Goal: Task Accomplishment & Management: Manage account settings

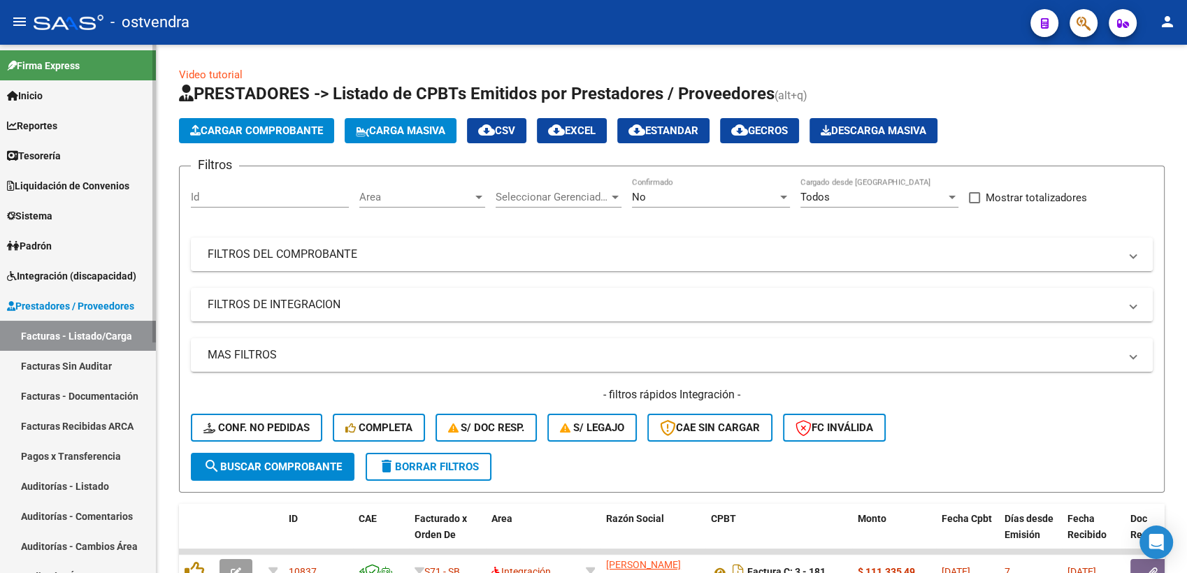
click at [94, 485] on link "Auditorías - Listado" at bounding box center [78, 486] width 156 height 30
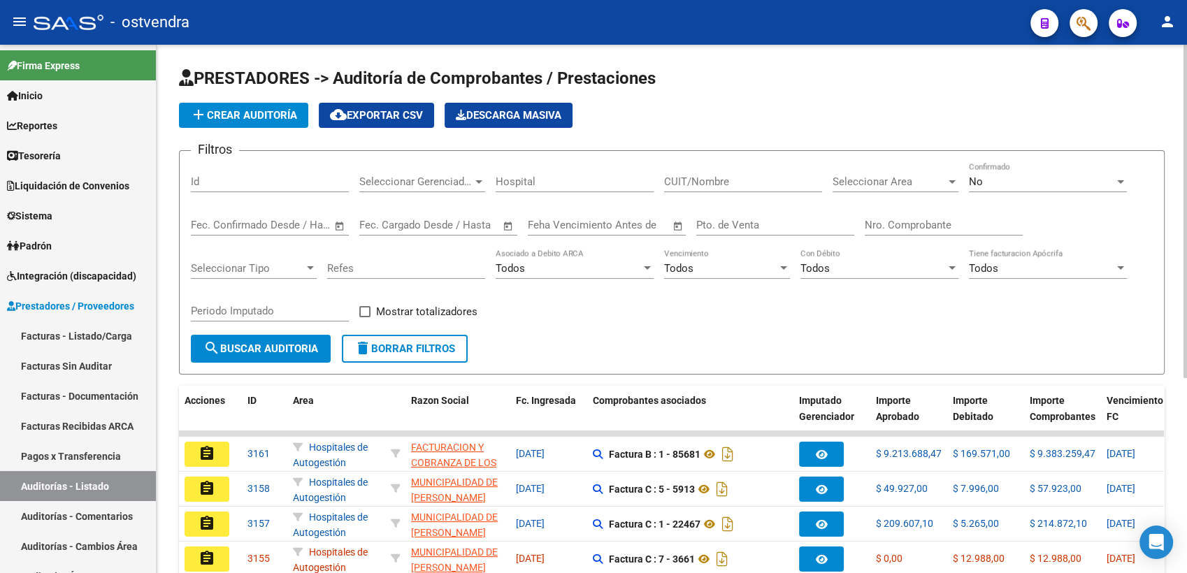
click at [1013, 181] on div "No" at bounding box center [1041, 182] width 145 height 13
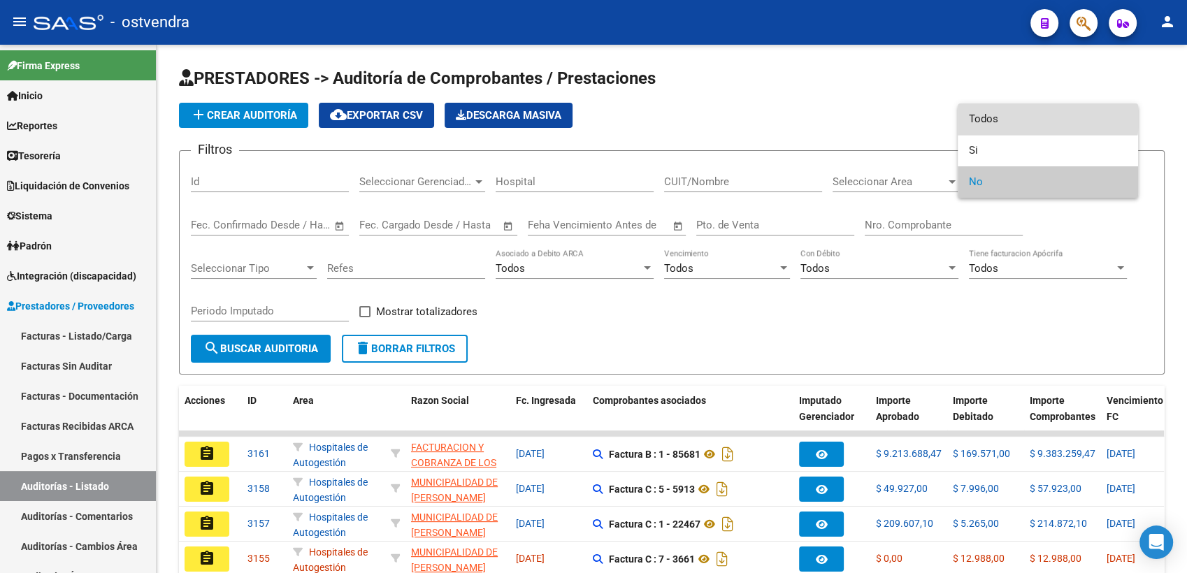
click at [1027, 115] on span "Todos" at bounding box center [1048, 118] width 158 height 31
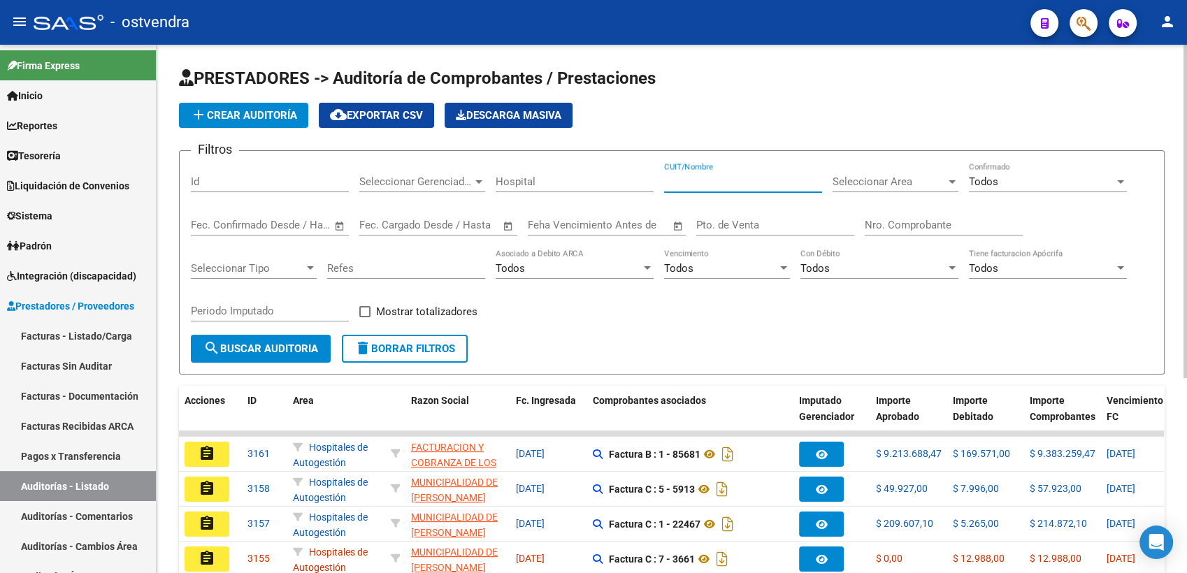
click at [727, 177] on input "CUIT/Nombre" at bounding box center [743, 182] width 158 height 13
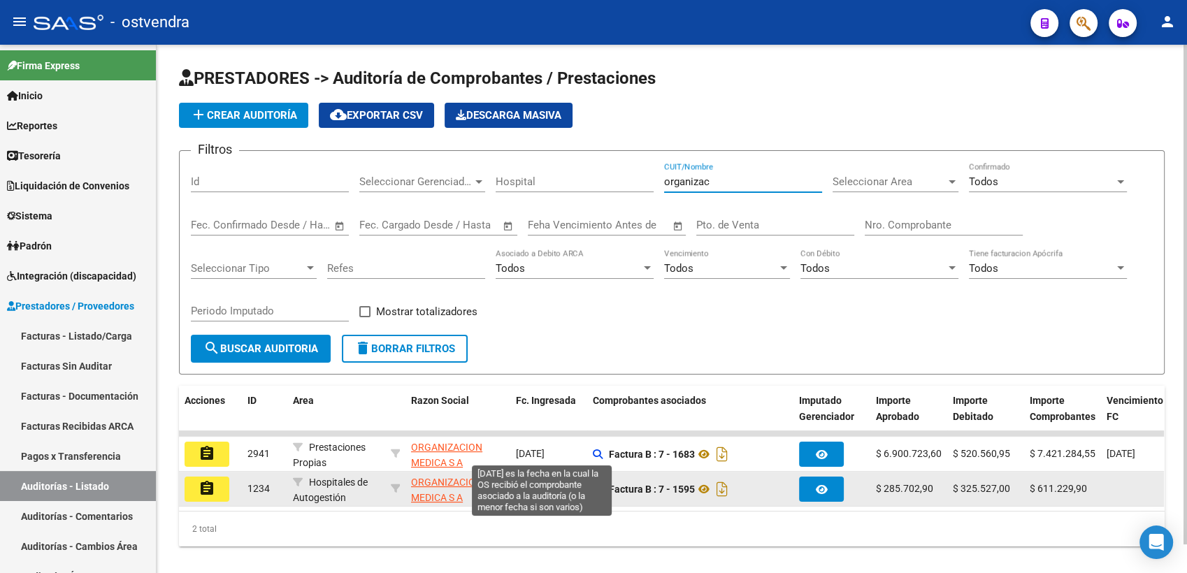
scroll to position [29, 0]
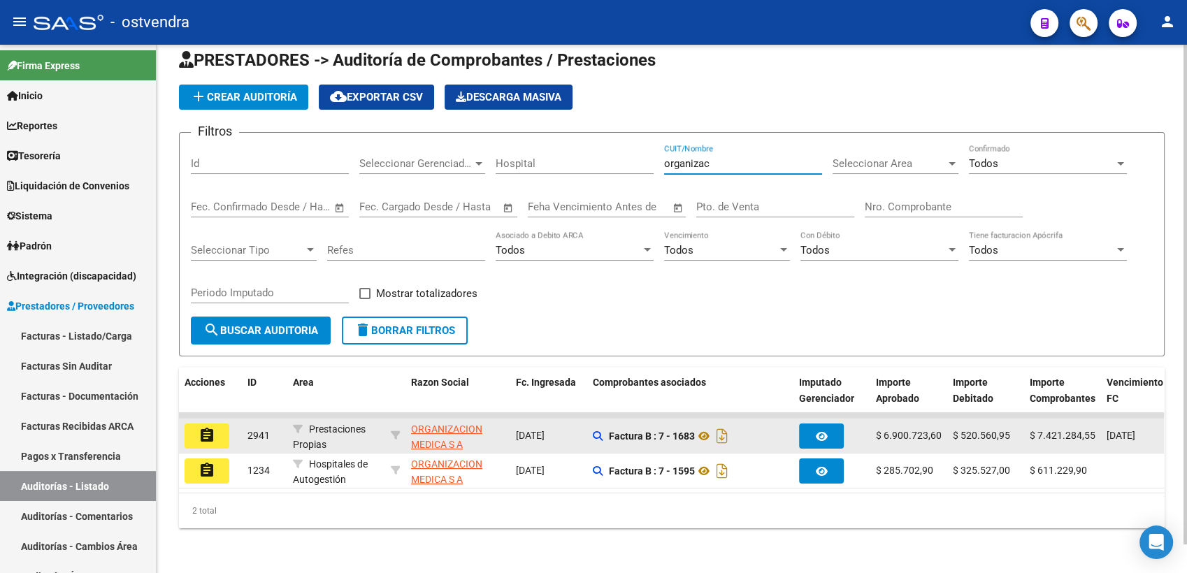
type input "organizac"
click at [205, 427] on mat-icon "assignment" at bounding box center [207, 435] width 17 height 17
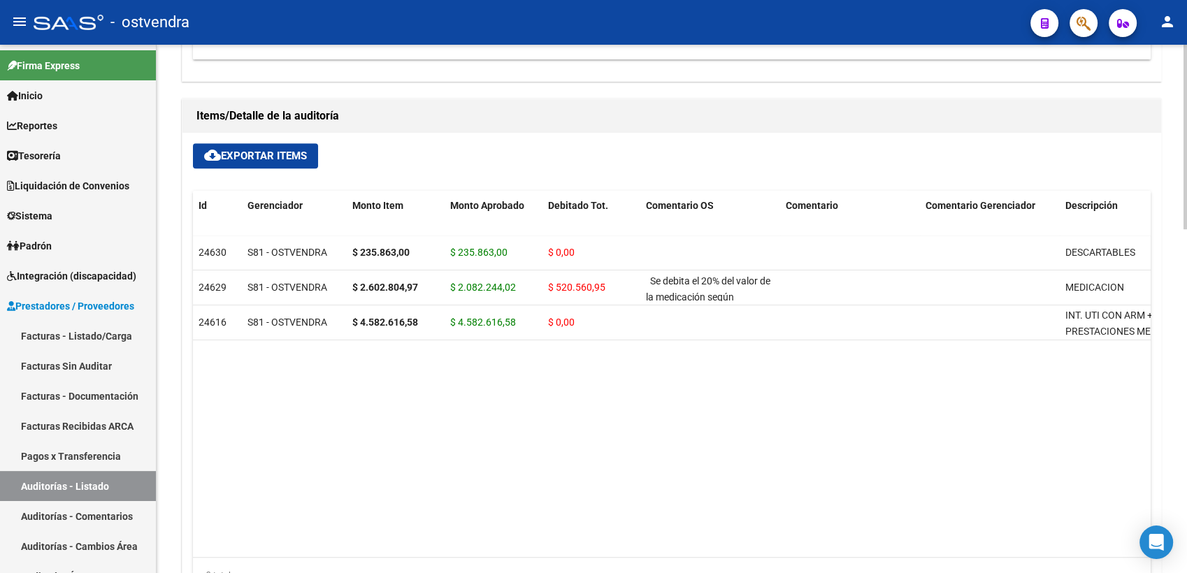
scroll to position [827, 0]
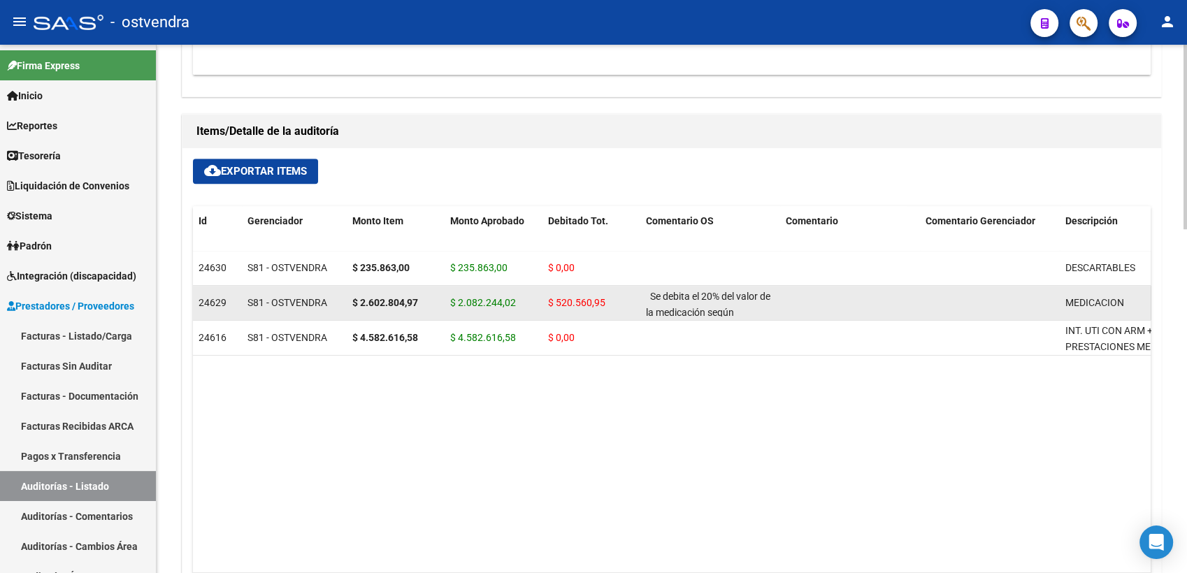
click at [280, 305] on span "S81 - OSTVENDRA" at bounding box center [288, 302] width 80 height 11
click at [285, 306] on span "S81 - OSTVENDRA" at bounding box center [288, 302] width 80 height 11
click at [214, 305] on span "24629" at bounding box center [213, 302] width 28 height 11
click at [275, 305] on span "S81 - OSTVENDRA" at bounding box center [288, 302] width 80 height 11
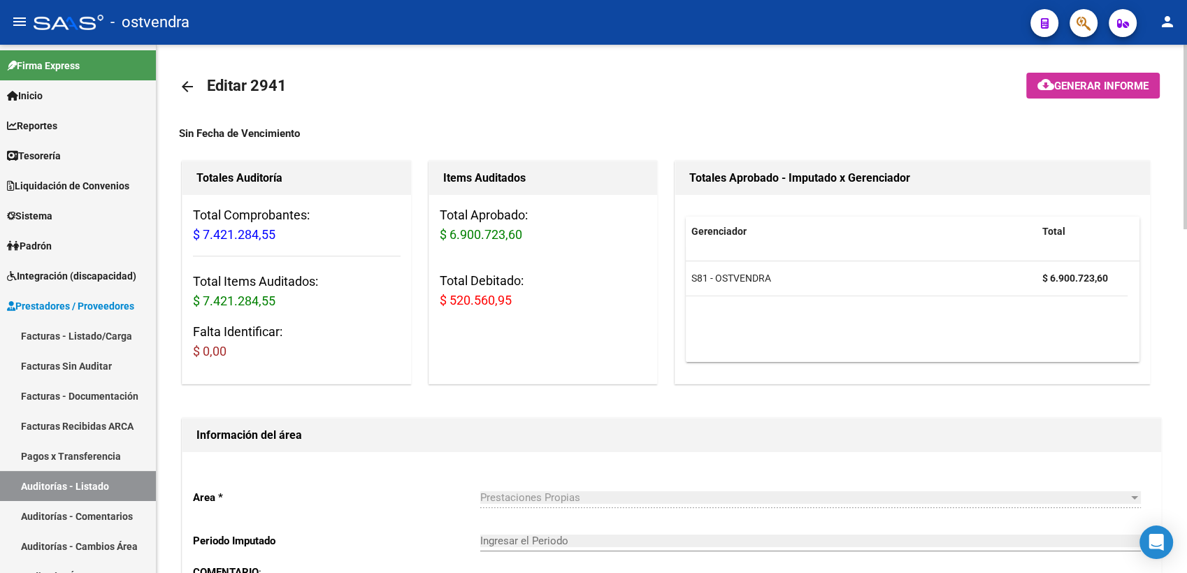
scroll to position [0, 0]
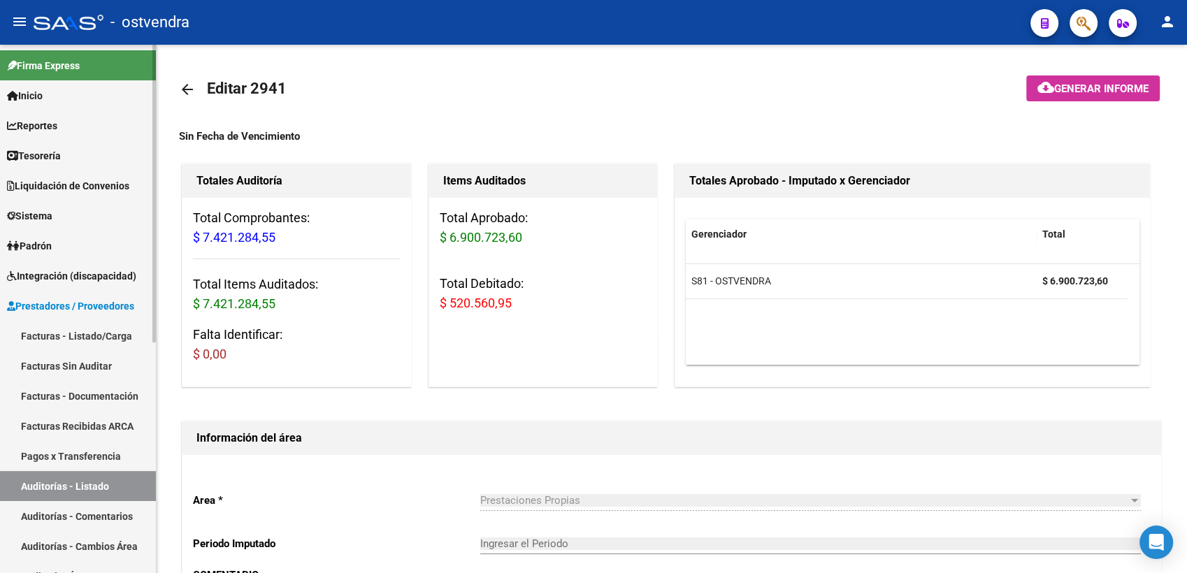
drag, startPoint x: 67, startPoint y: 335, endPoint x: 110, endPoint y: 334, distance: 42.7
click at [67, 335] on link "Facturas - Listado/Carga" at bounding box center [78, 336] width 156 height 30
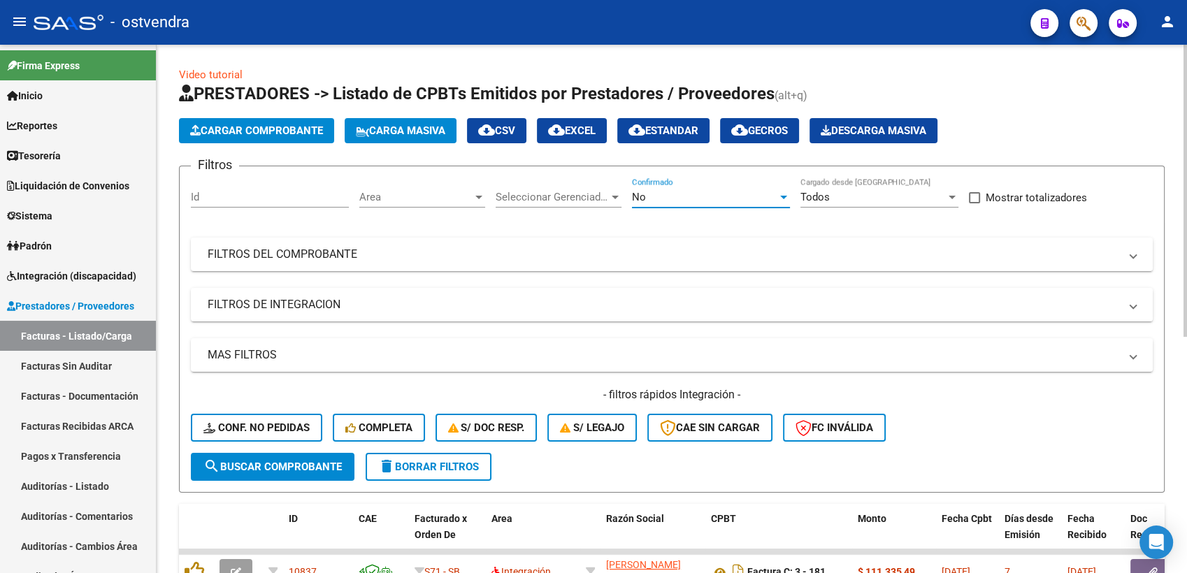
click at [699, 194] on div "No" at bounding box center [704, 197] width 145 height 13
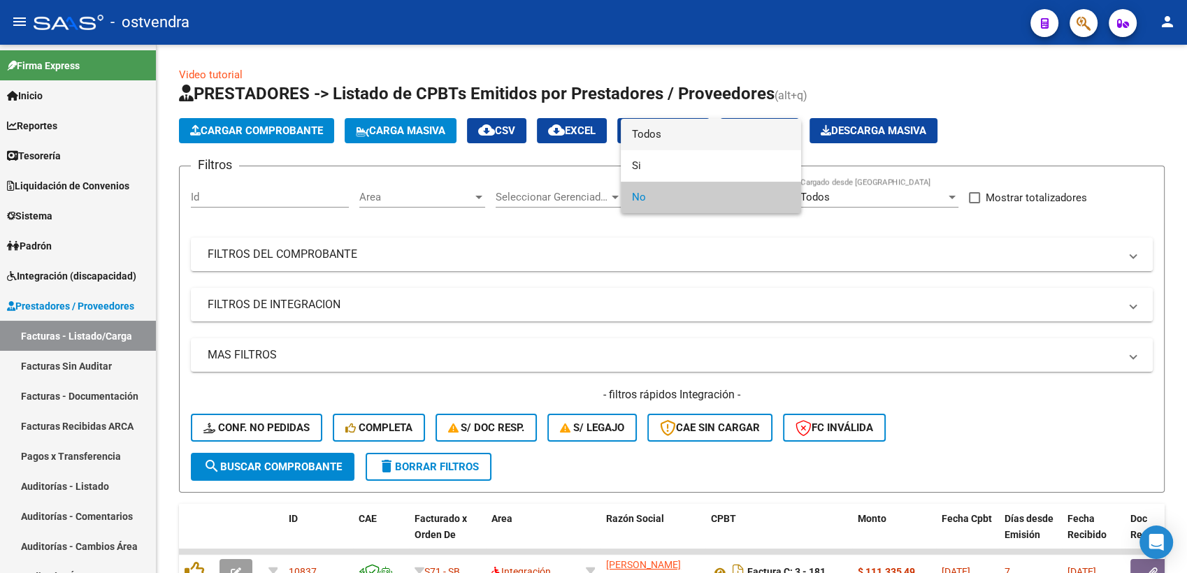
click at [689, 142] on span "Todos" at bounding box center [711, 134] width 158 height 31
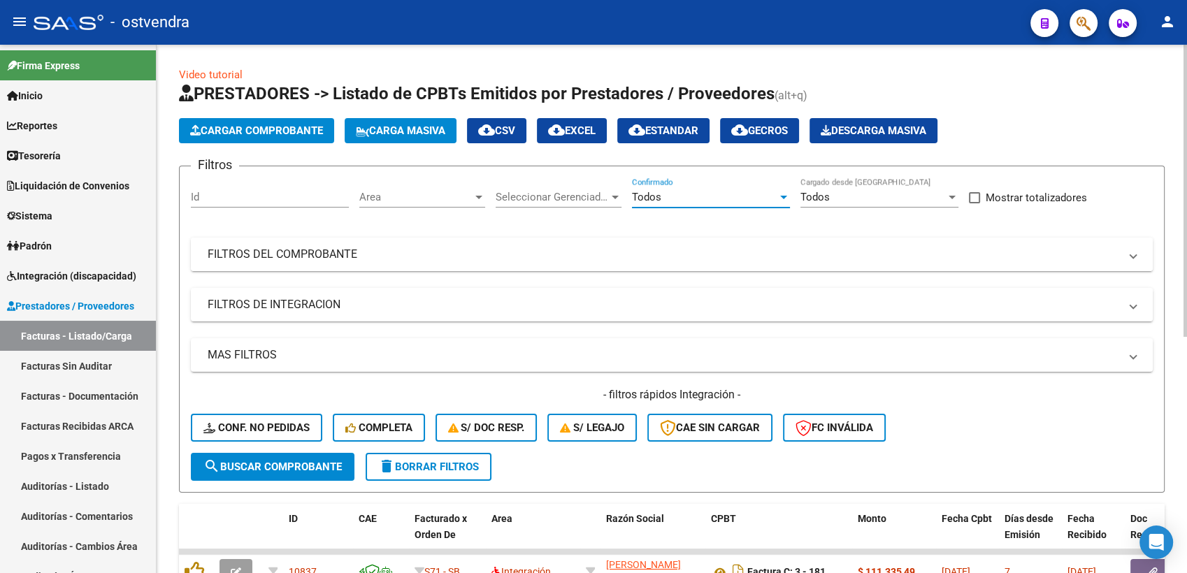
click at [302, 258] on mat-panel-title "FILTROS DEL COMPROBANTE" at bounding box center [664, 254] width 912 height 15
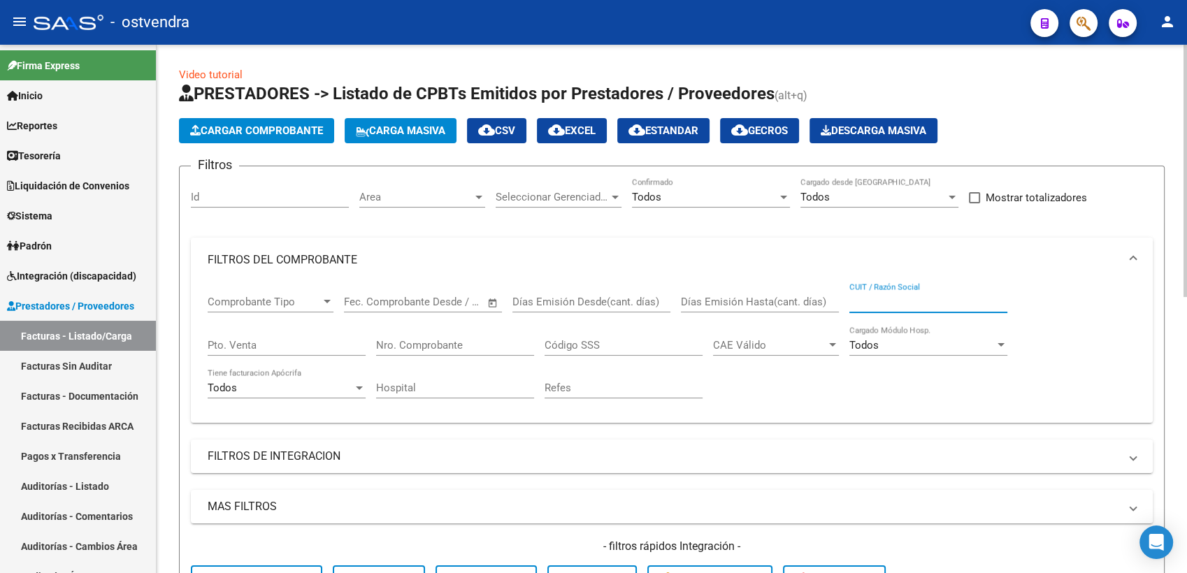
click at [925, 300] on input "CUIT / Razón Social" at bounding box center [929, 302] width 158 height 13
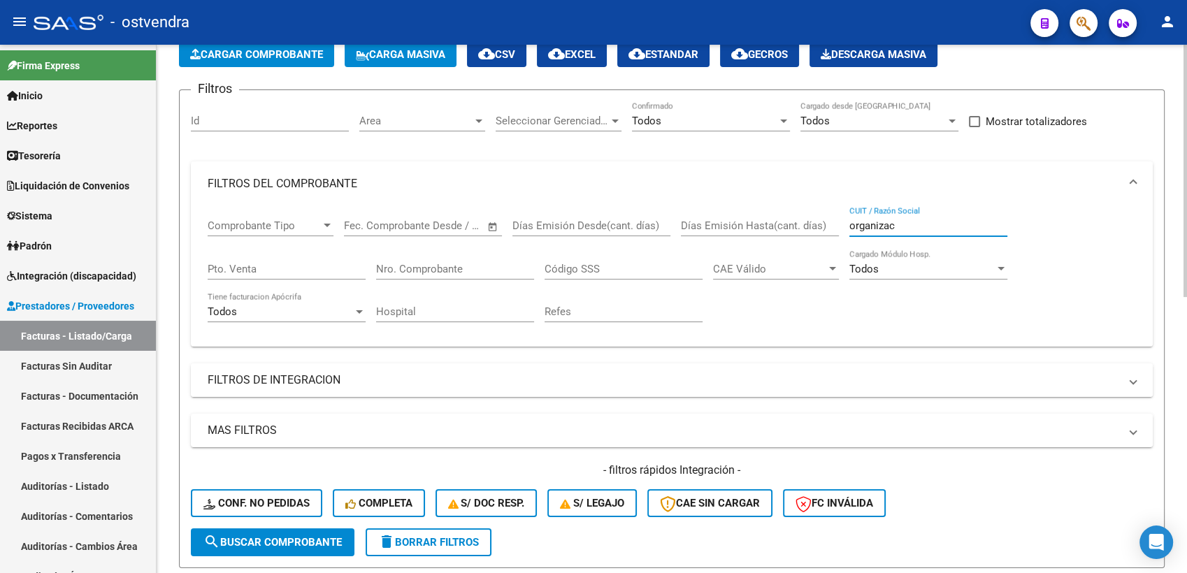
scroll to position [78, 0]
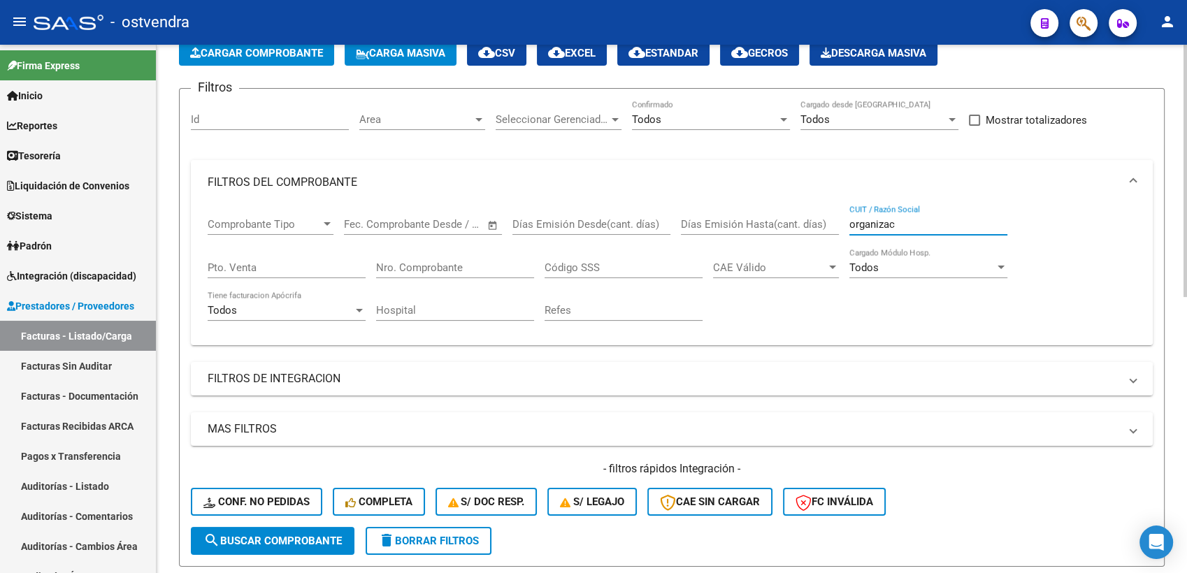
type input "organizac"
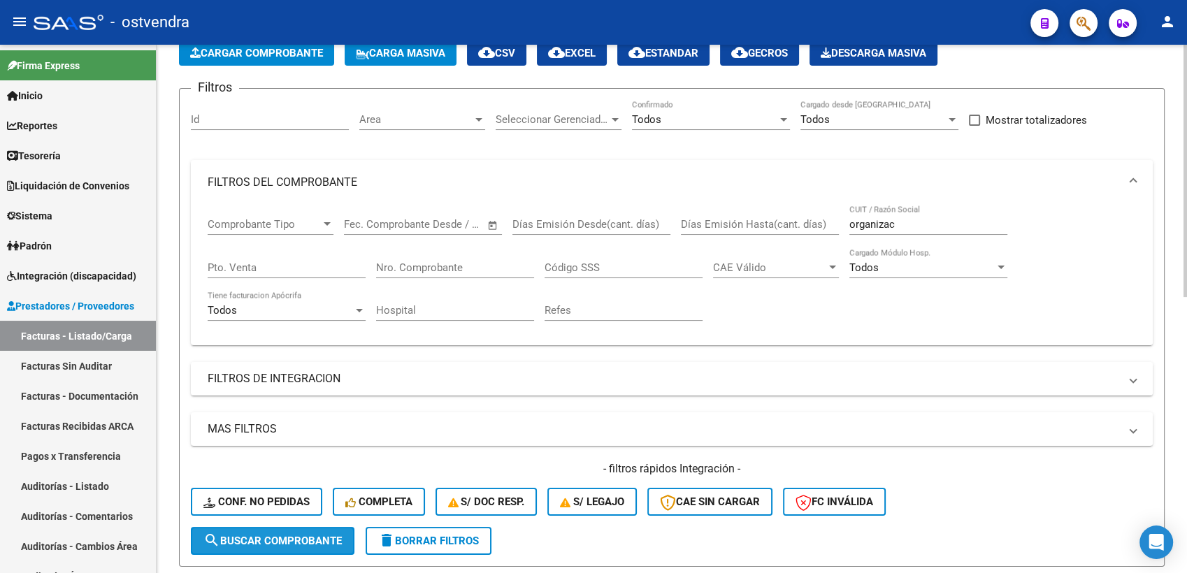
click at [265, 545] on span "search Buscar Comprobante" at bounding box center [272, 541] width 138 height 13
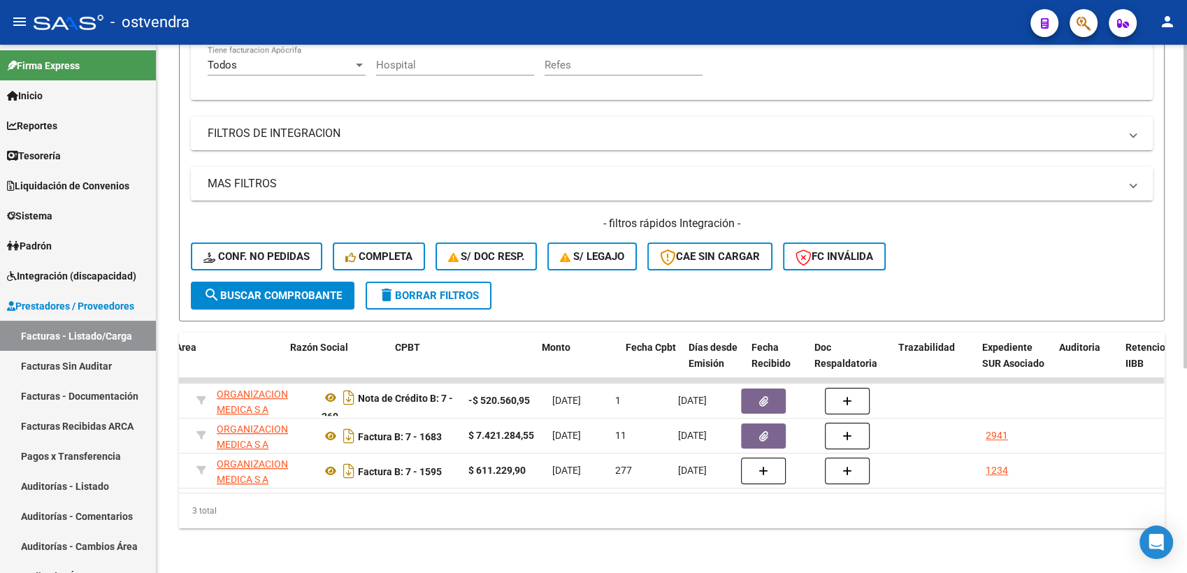
scroll to position [0, 0]
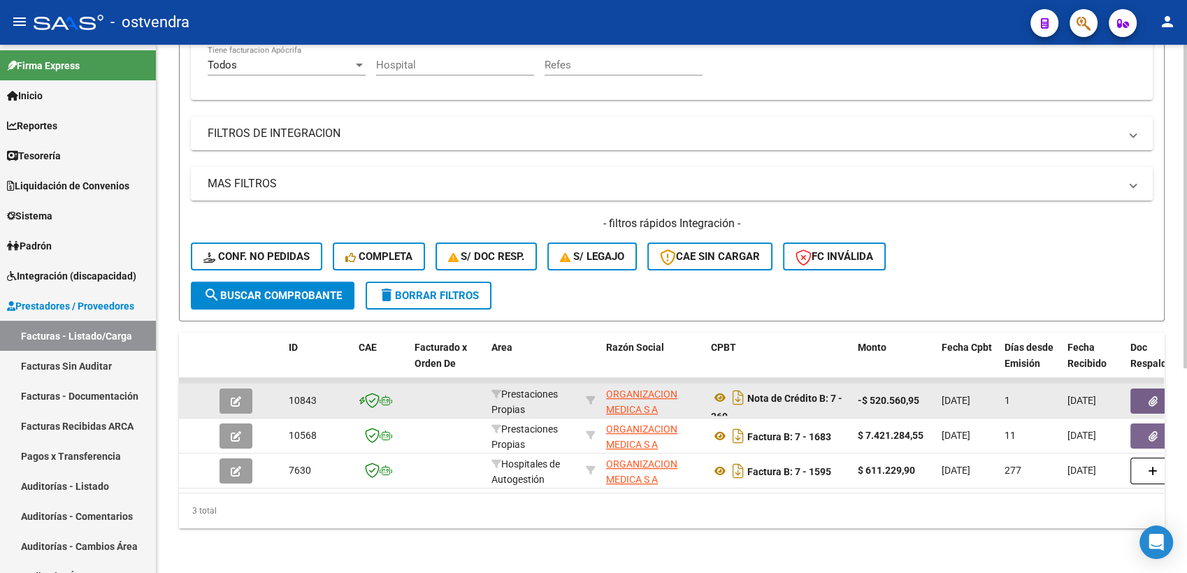
click at [238, 396] on icon "button" at bounding box center [236, 401] width 10 height 10
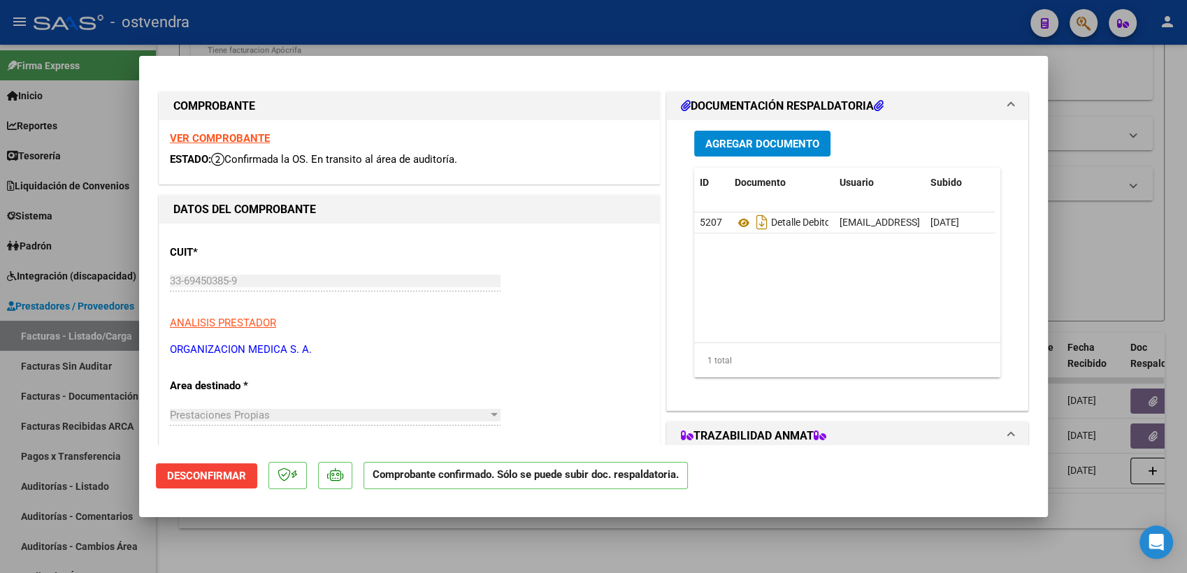
click at [1165, 59] on div at bounding box center [593, 286] width 1187 height 573
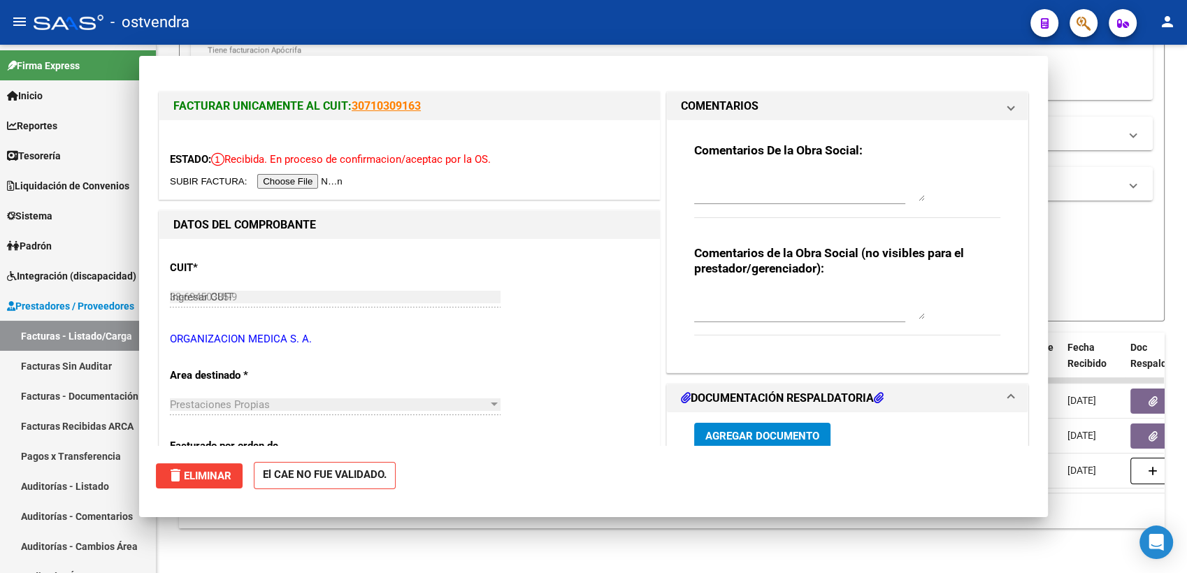
type input "$ 0,00"
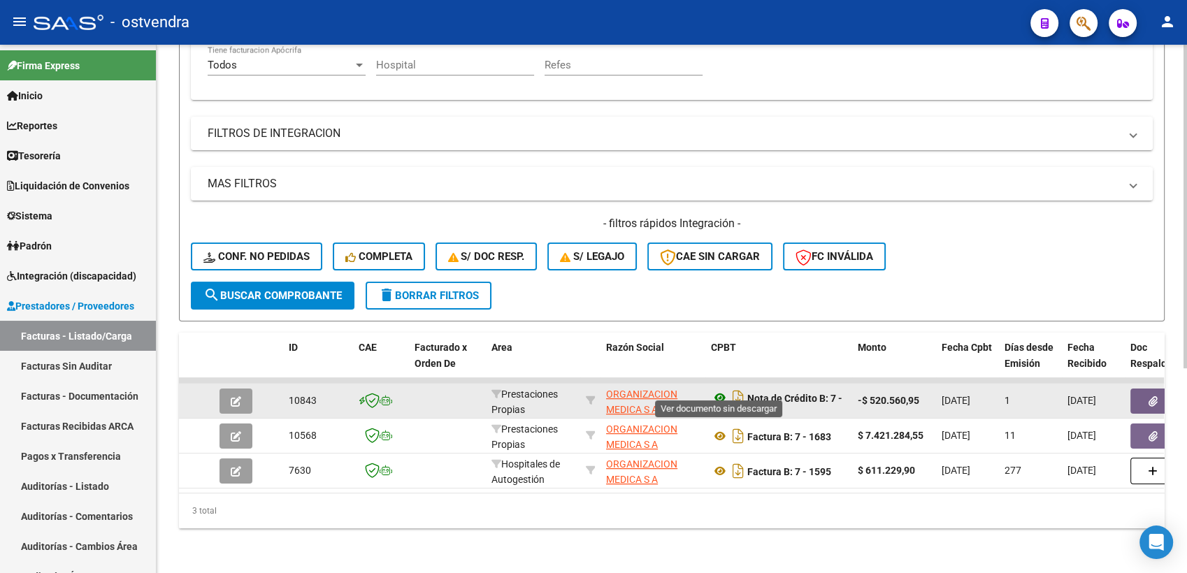
click at [715, 389] on icon at bounding box center [720, 397] width 18 height 17
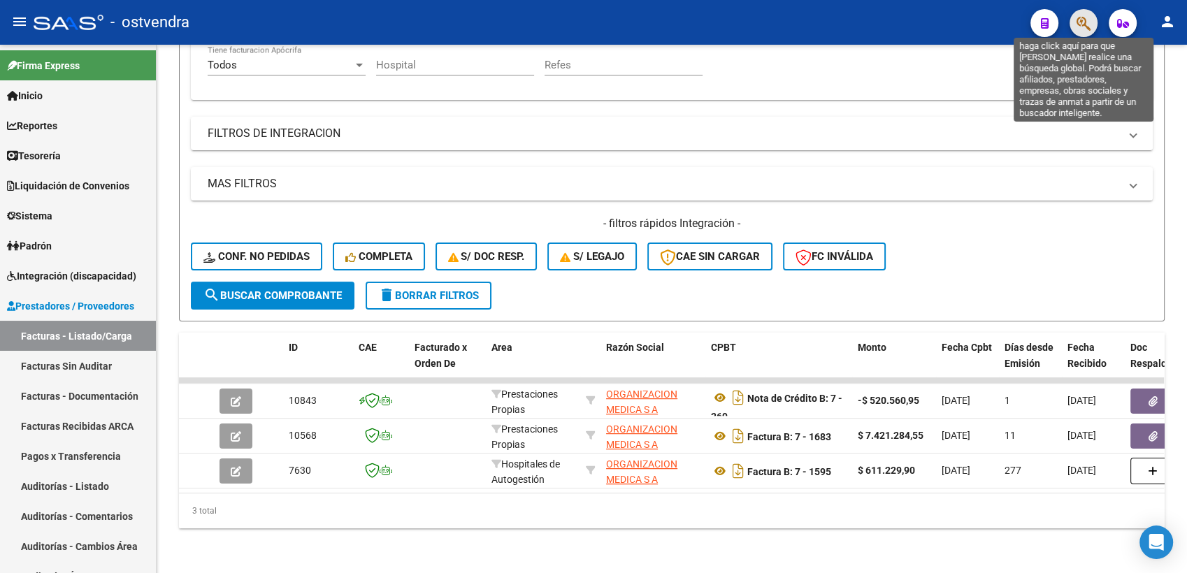
click at [1084, 23] on icon "button" at bounding box center [1084, 23] width 14 height 16
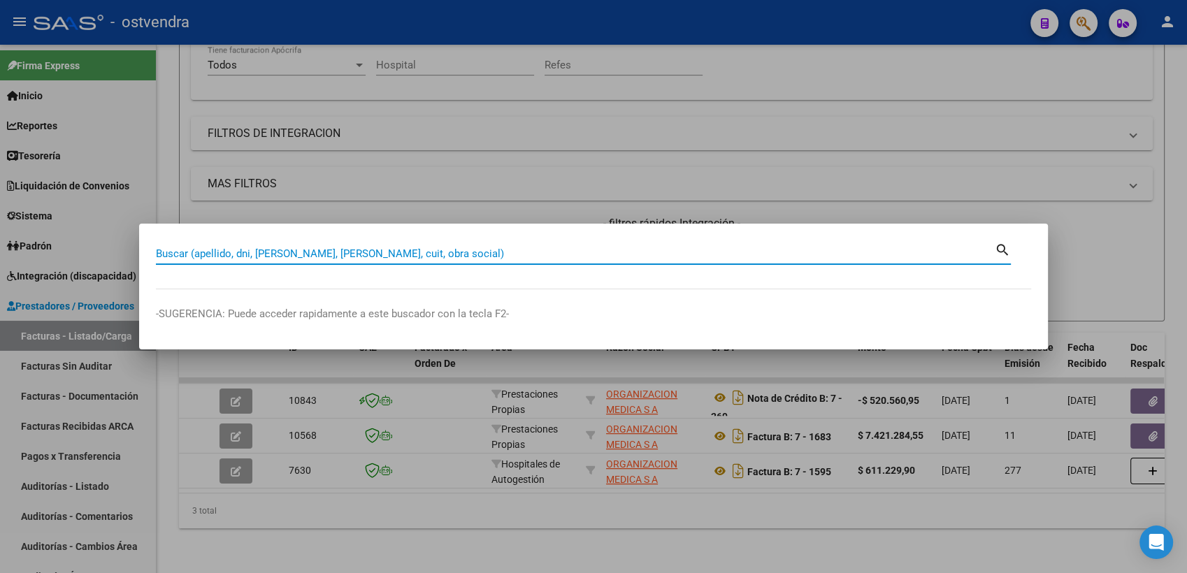
click at [761, 258] on input "Buscar (apellido, dni, cuil, nro traspaso, cuit, obra social)" at bounding box center [575, 254] width 839 height 13
type input "45006344"
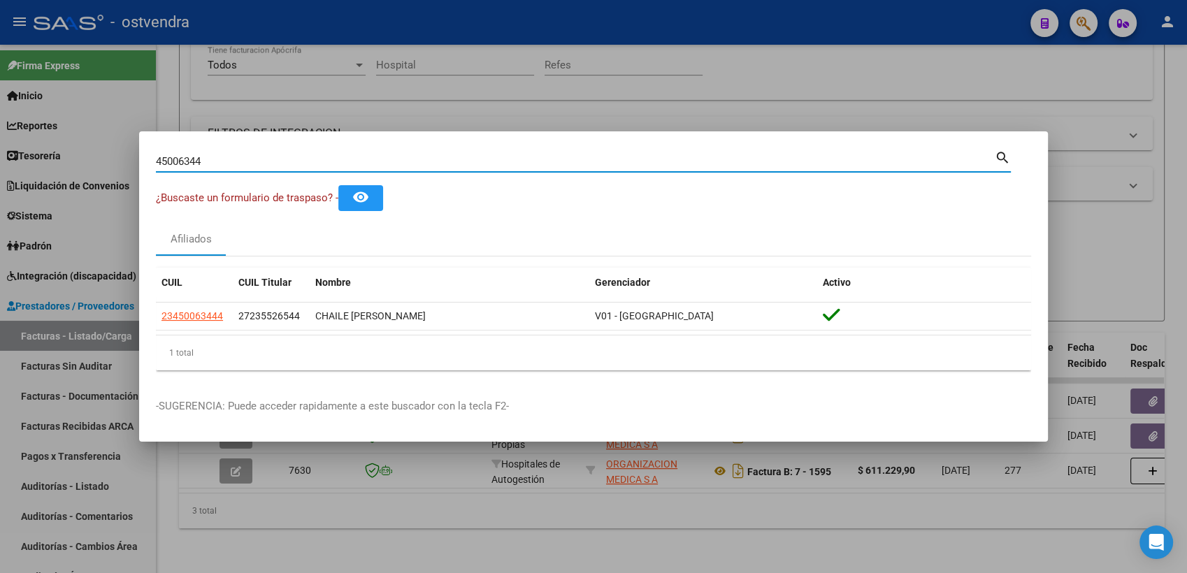
click at [1159, 73] on div at bounding box center [593, 286] width 1187 height 573
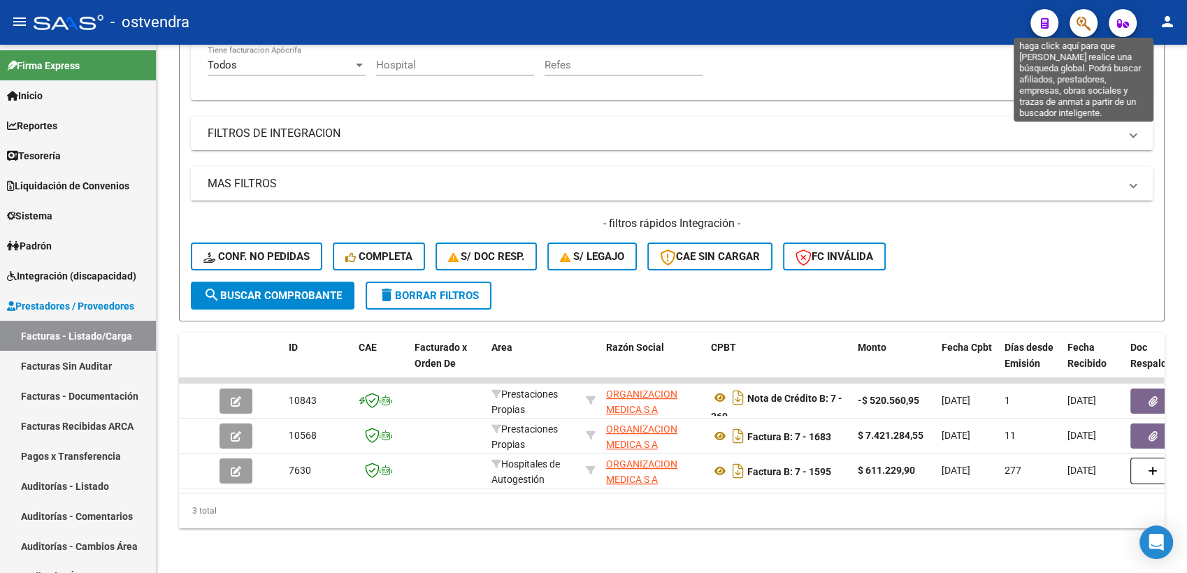
click at [1085, 21] on icon "button" at bounding box center [1084, 23] width 14 height 16
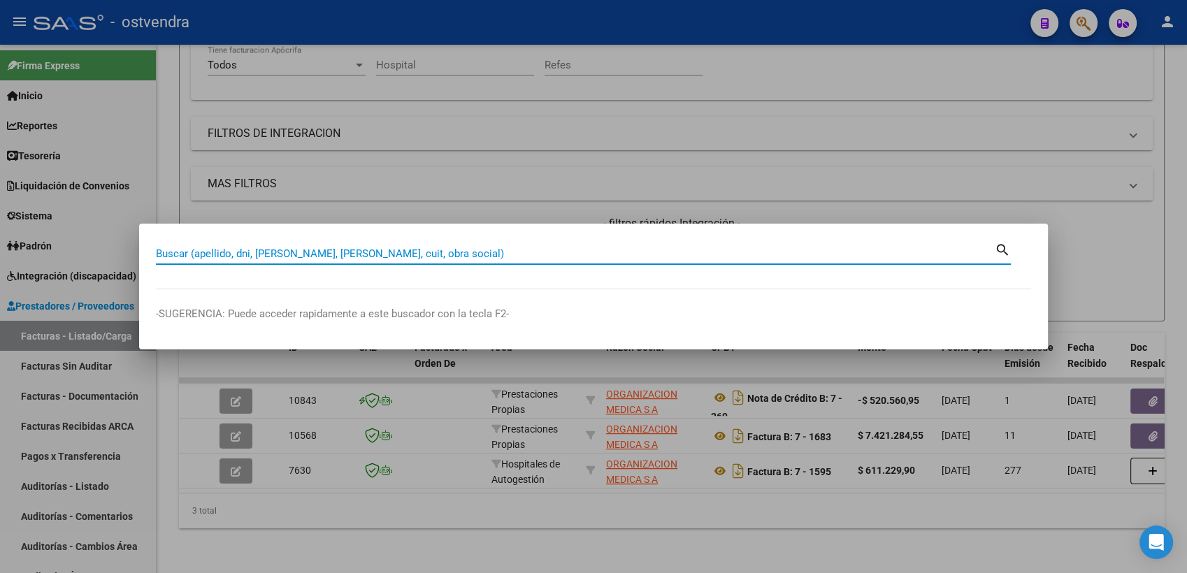
click at [492, 254] on input "Buscar (apellido, dni, cuil, nro traspaso, cuit, obra social)" at bounding box center [575, 254] width 839 height 13
paste input "94682741"
type input "94682741"
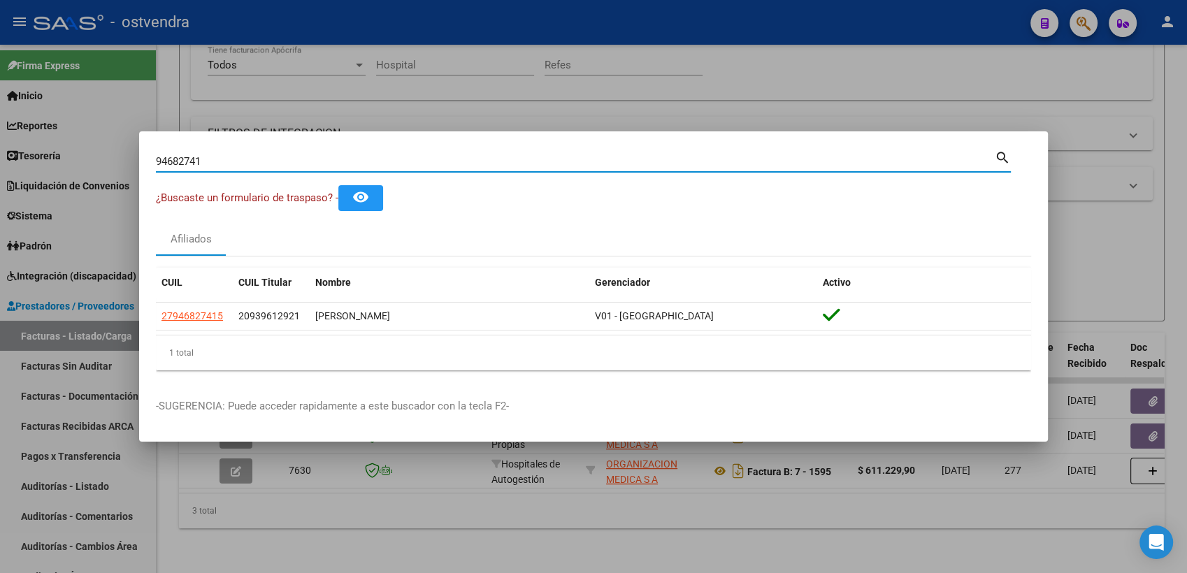
click at [746, 54] on div at bounding box center [593, 286] width 1187 height 573
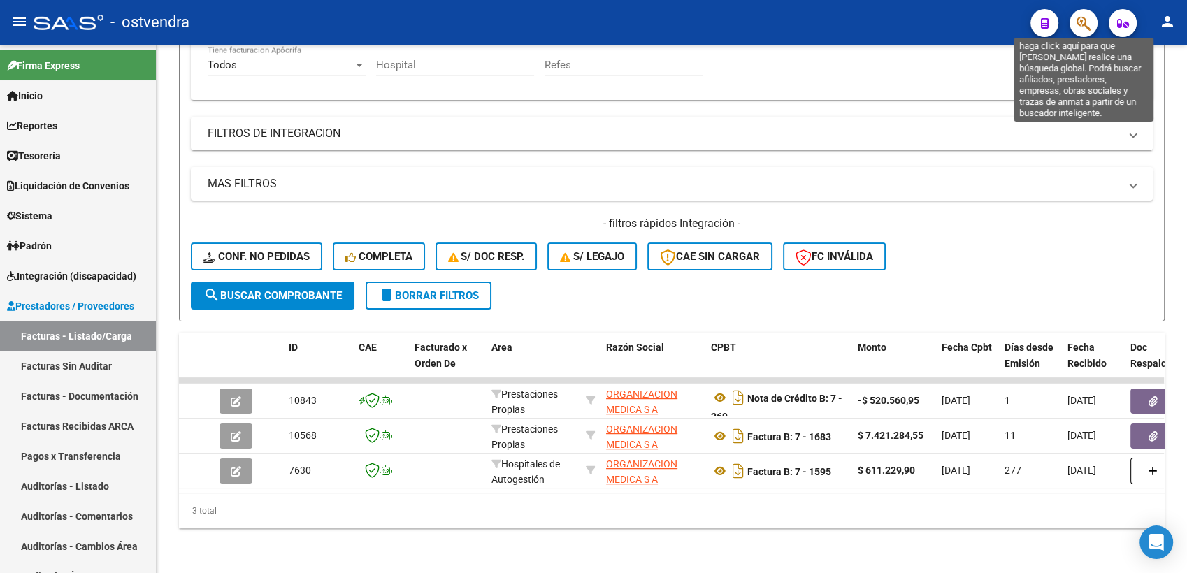
click at [1083, 19] on icon "button" at bounding box center [1084, 23] width 14 height 16
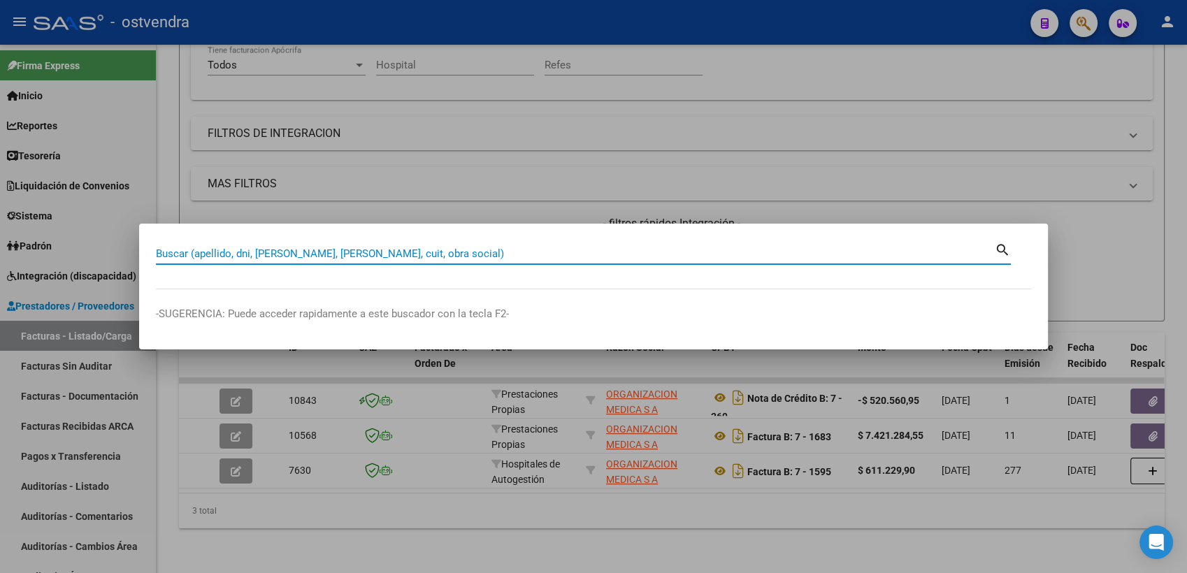
click at [669, 255] on input "Buscar (apellido, dni, cuil, nro traspaso, cuit, obra social)" at bounding box center [575, 254] width 839 height 13
paste input "40649631"
type input "40649631"
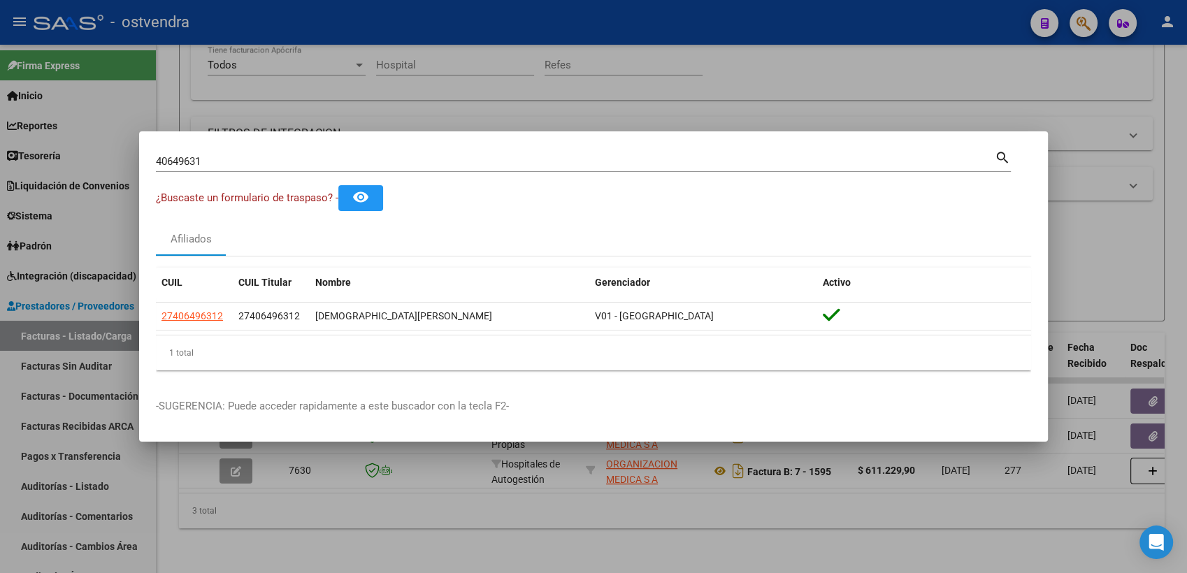
click at [1164, 108] on div at bounding box center [593, 286] width 1187 height 573
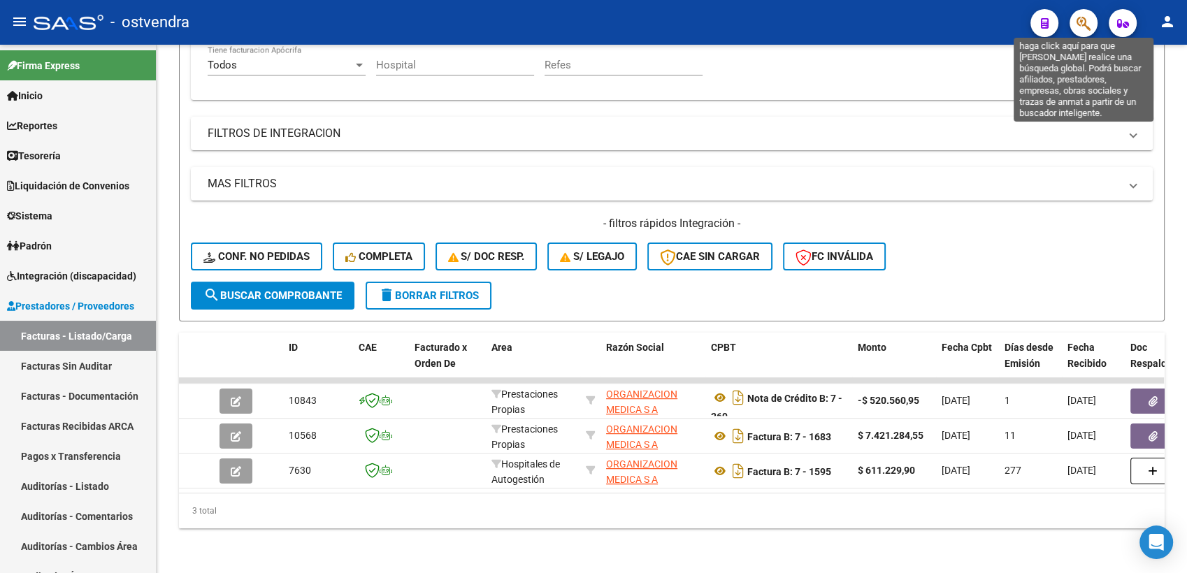
click at [1079, 21] on icon "button" at bounding box center [1084, 23] width 14 height 16
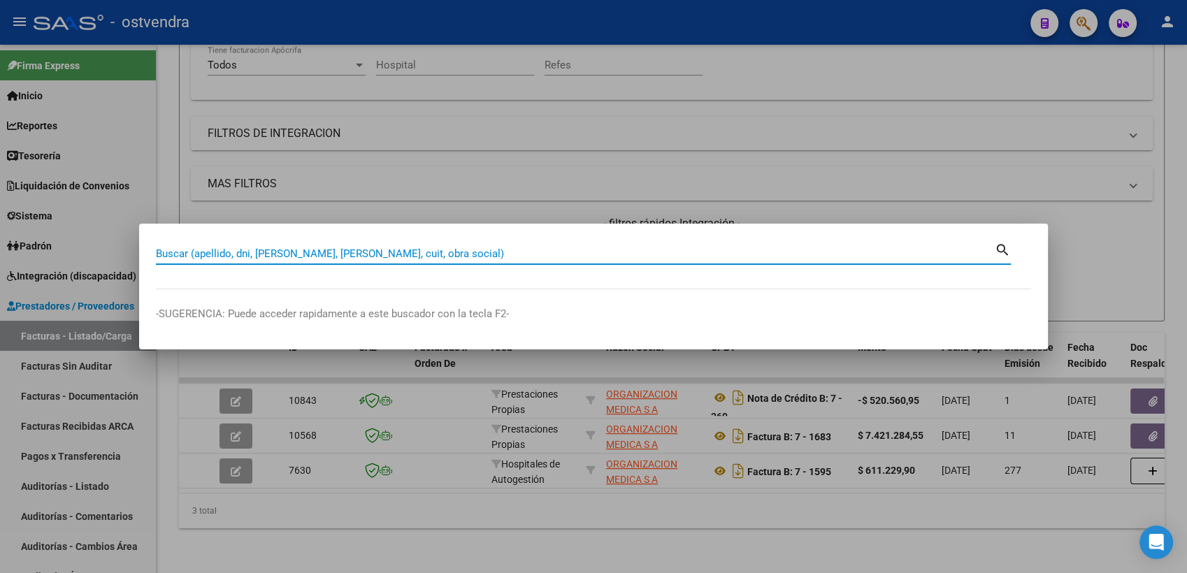
click at [578, 259] on input "Buscar (apellido, dni, cuil, nro traspaso, cuit, obra social)" at bounding box center [575, 254] width 839 height 13
paste input "38863445"
type input "38863445"
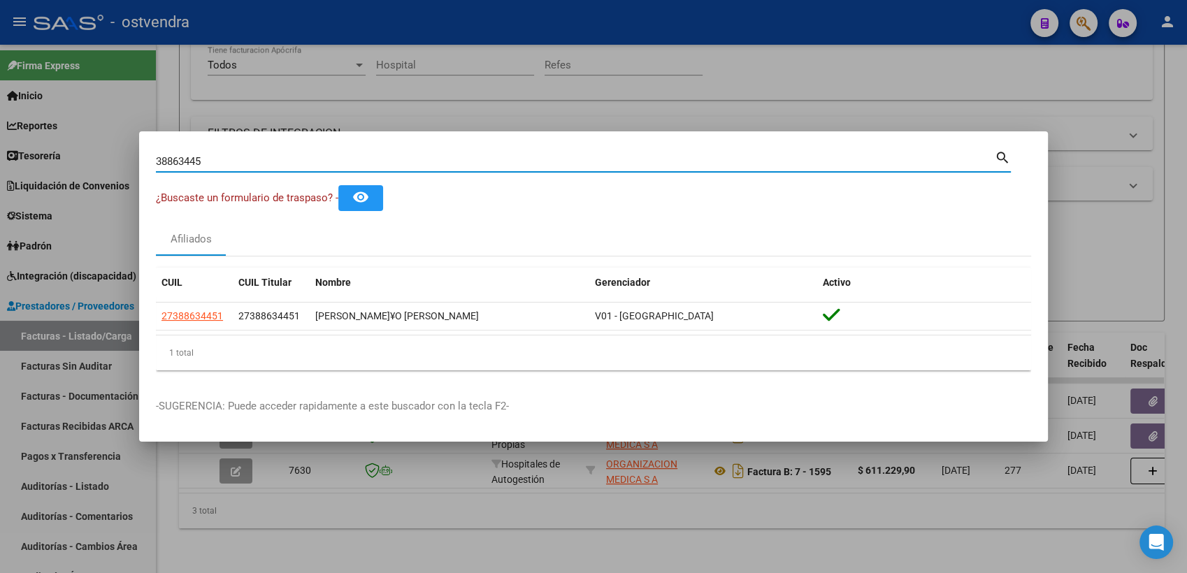
click at [1179, 85] on div at bounding box center [593, 286] width 1187 height 573
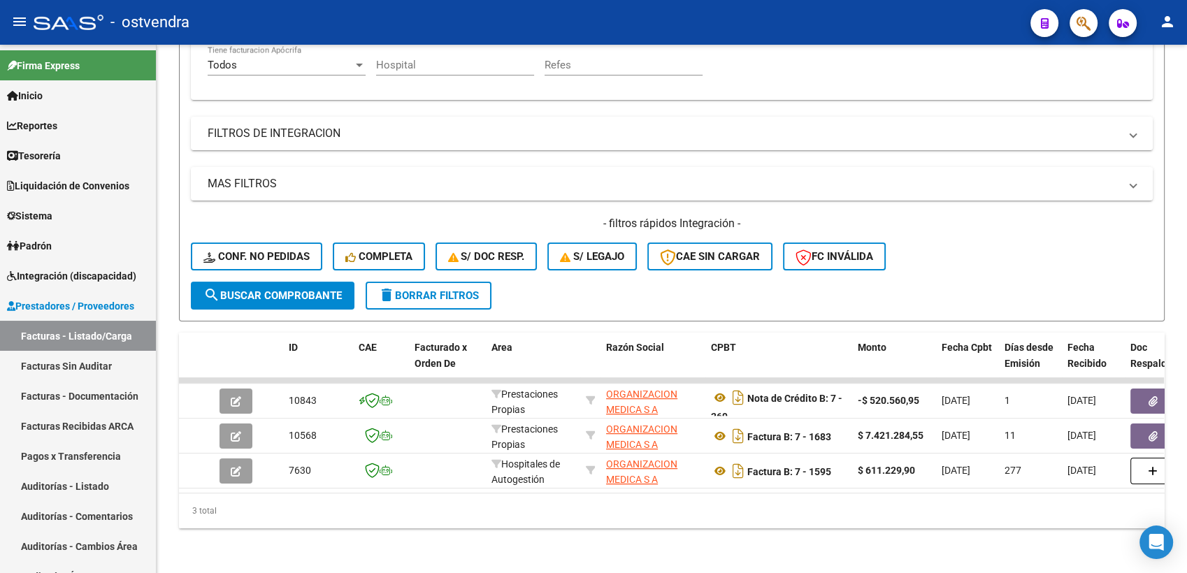
click at [1077, 23] on icon "button" at bounding box center [1084, 23] width 14 height 16
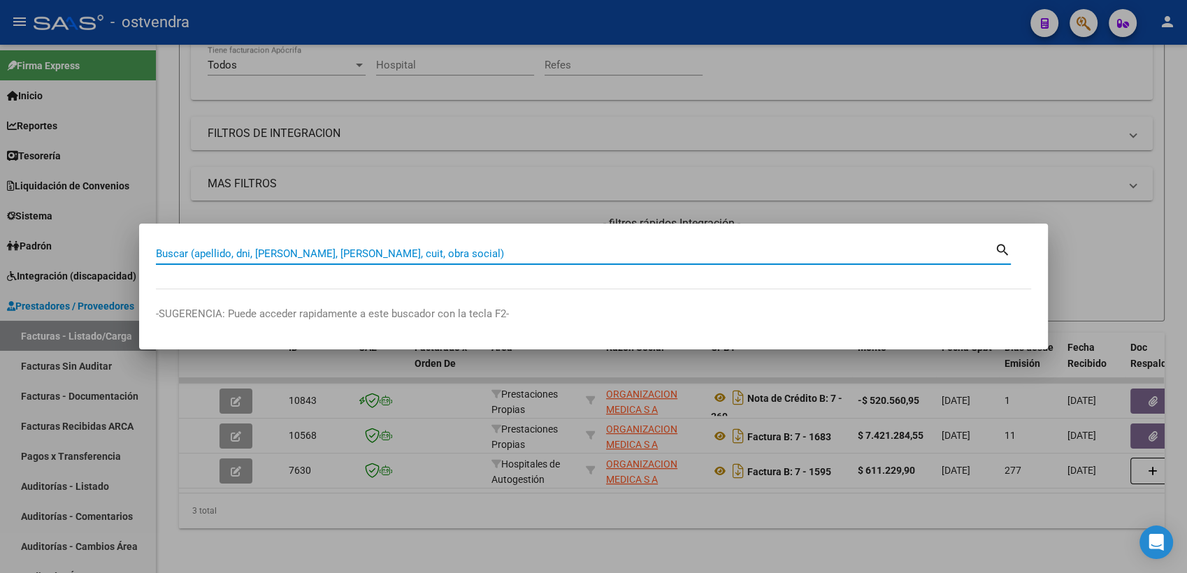
click at [737, 255] on input "Buscar (apellido, dni, cuil, nro traspaso, cuit, obra social)" at bounding box center [575, 254] width 839 height 13
paste input "94682741"
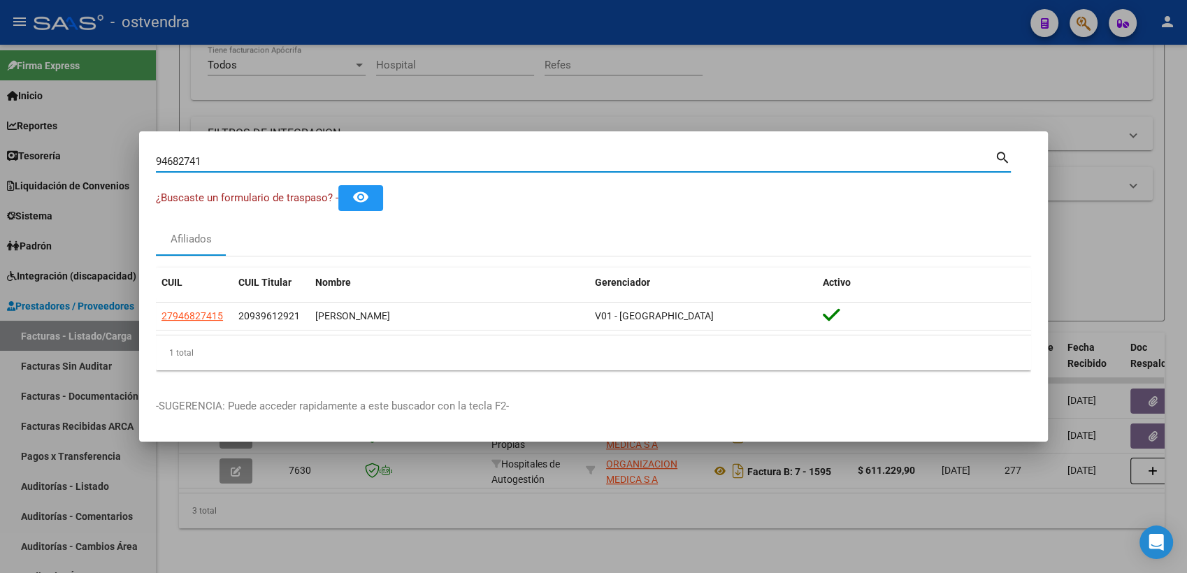
click at [967, 159] on input "94682741" at bounding box center [575, 161] width 839 height 13
type input "9"
paste input "40649631"
drag, startPoint x: 881, startPoint y: 130, endPoint x: 878, endPoint y: 141, distance: 11.7
click at [880, 133] on div "40649631 Buscar (apellido, dni, cuil, nro traspaso, cuit, obra social) search ¿…" at bounding box center [593, 286] width 1187 height 573
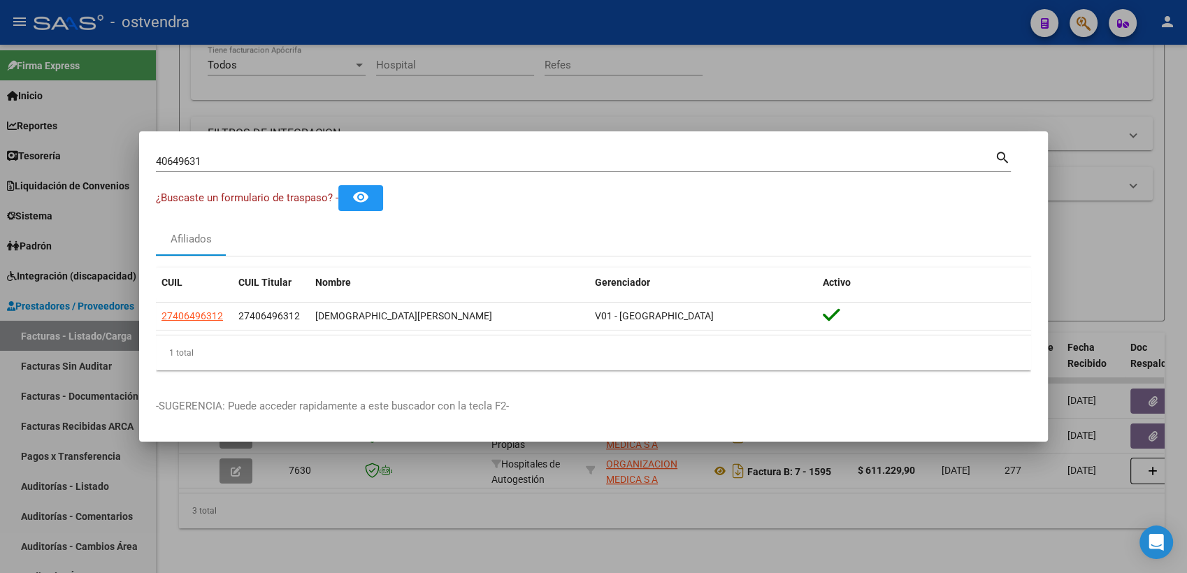
click at [867, 158] on input "40649631" at bounding box center [575, 161] width 839 height 13
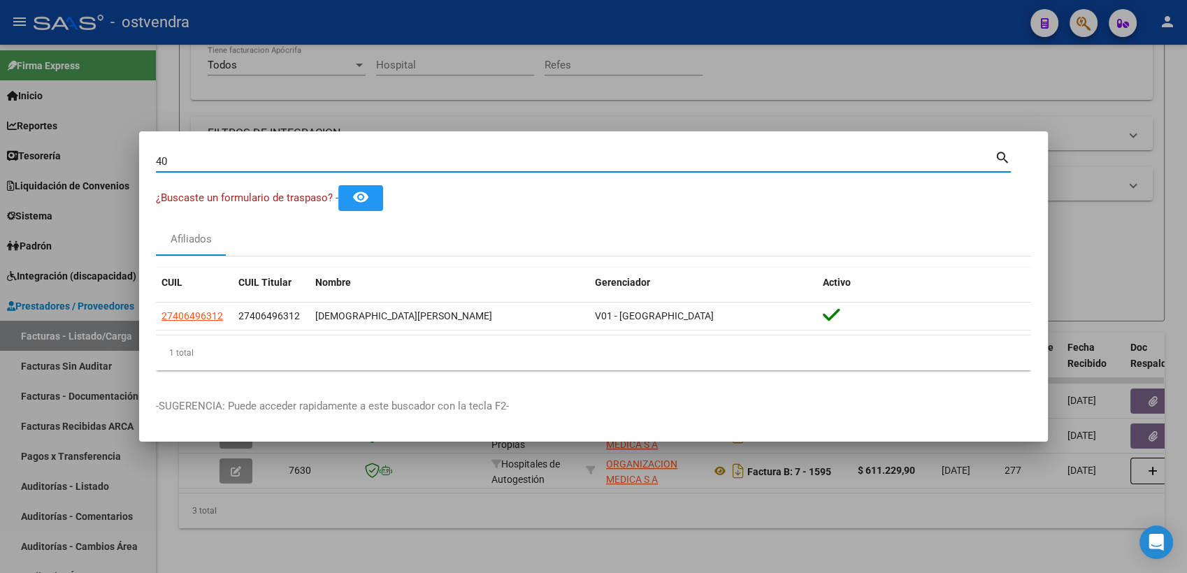
type input "4"
paste input "38863445"
type input "38863445"
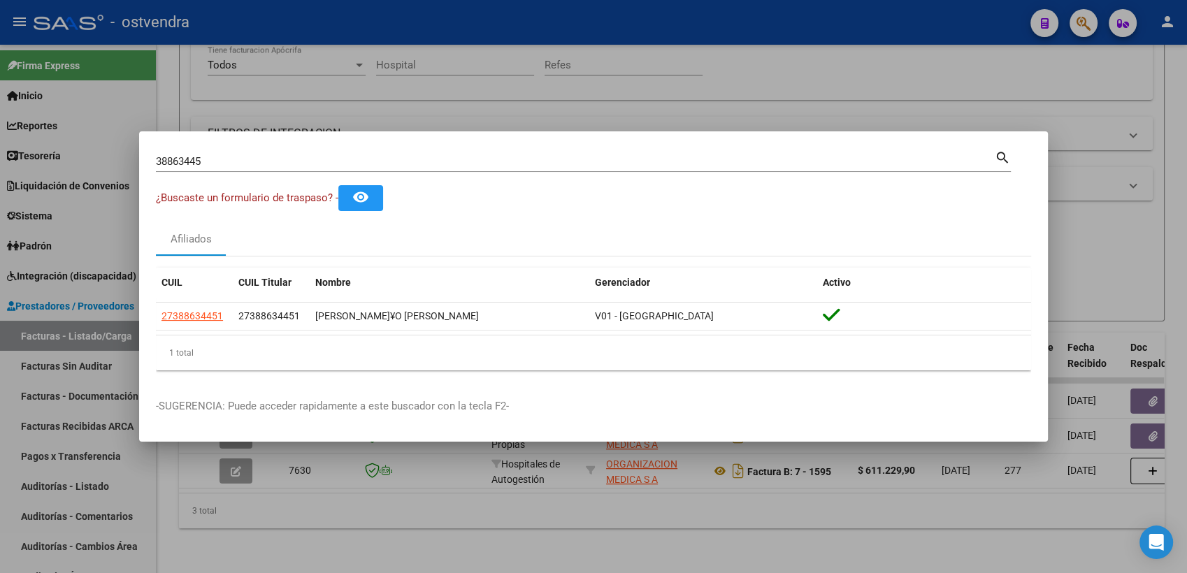
click at [1061, 103] on div at bounding box center [593, 286] width 1187 height 573
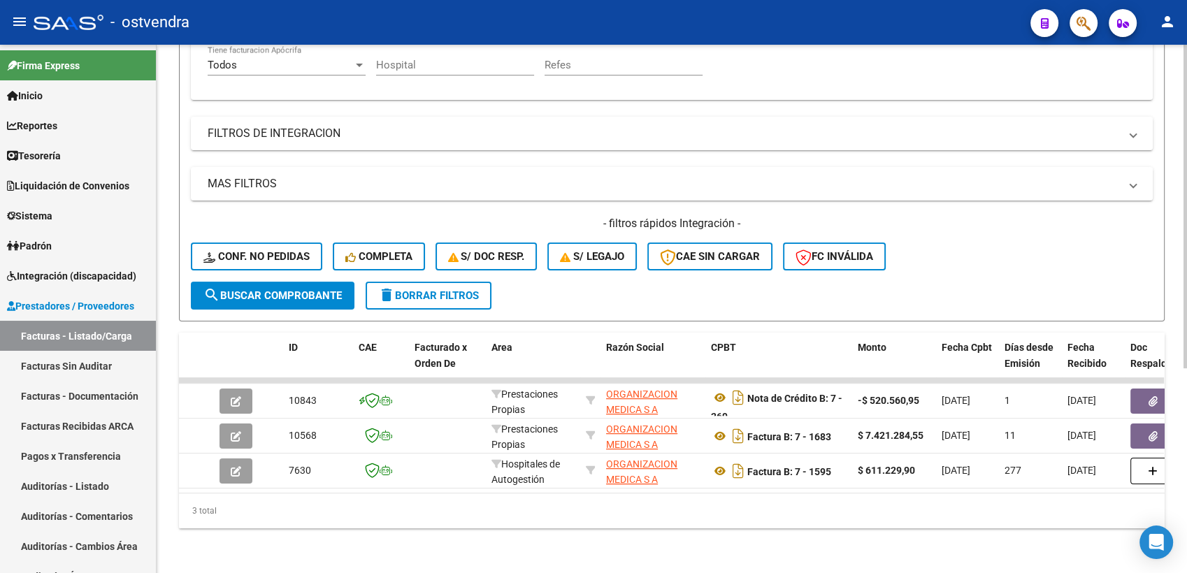
click at [1175, 81] on div "Video tutorial PRESTADORES -> Listado de CPBTs Emitidos por Prestadores / Prove…" at bounding box center [672, 148] width 1031 height 852
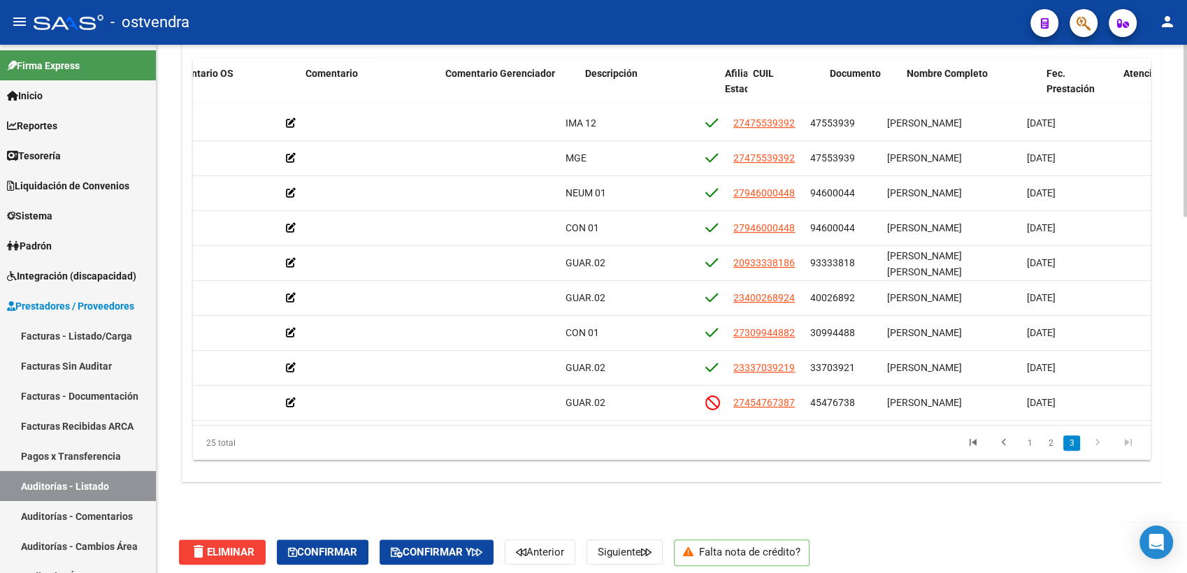
scroll to position [568, 526]
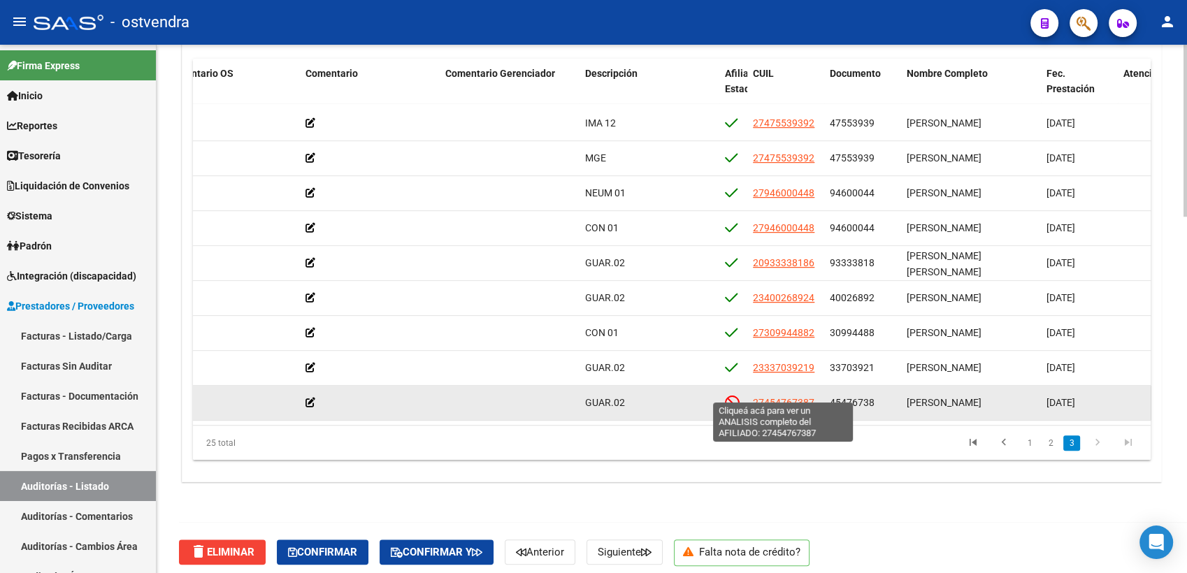
click at [778, 397] on span "27454767387" at bounding box center [784, 402] width 62 height 11
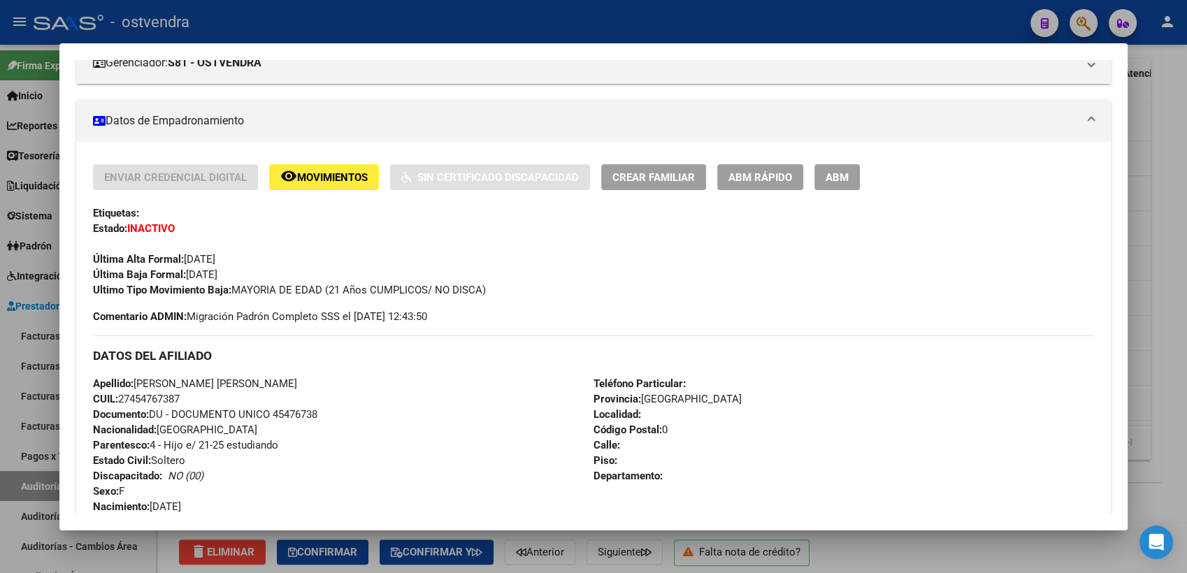
scroll to position [233, 0]
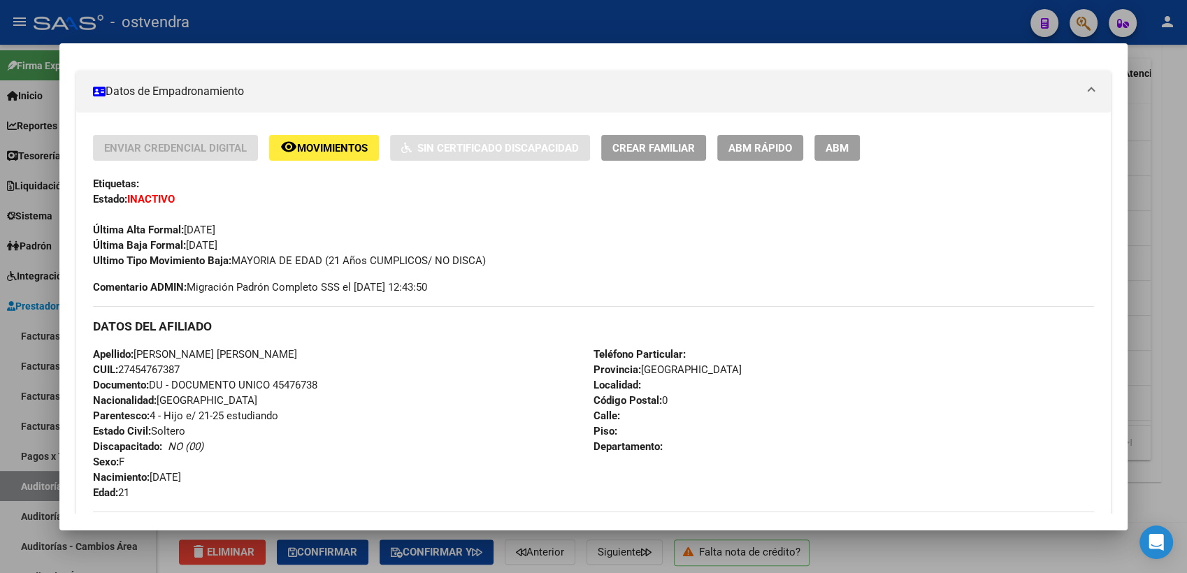
click at [1156, 226] on div at bounding box center [593, 286] width 1187 height 573
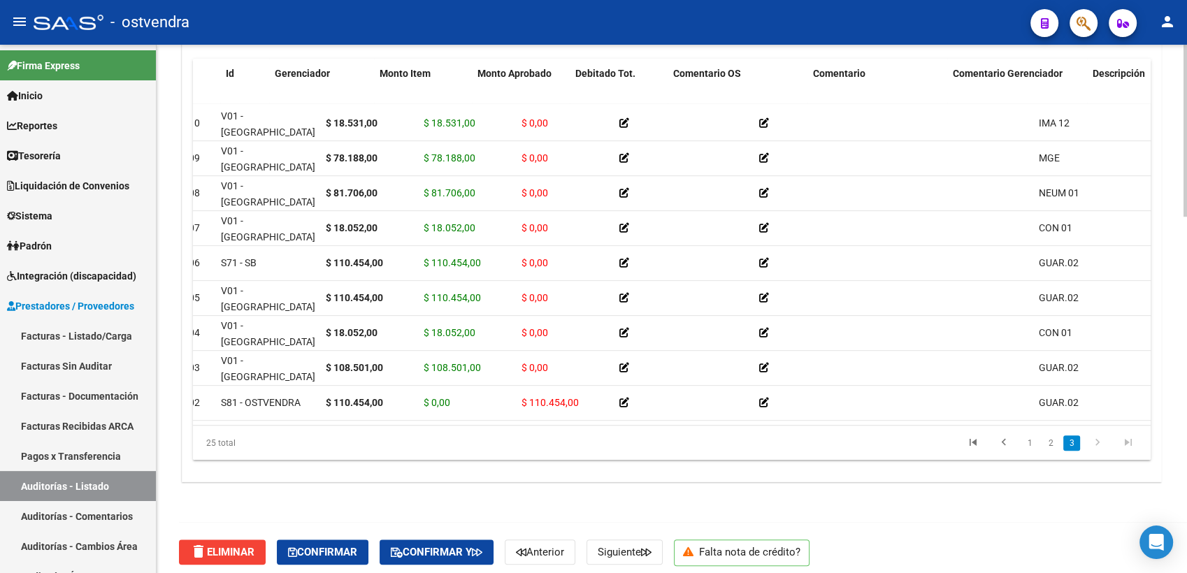
scroll to position [568, 0]
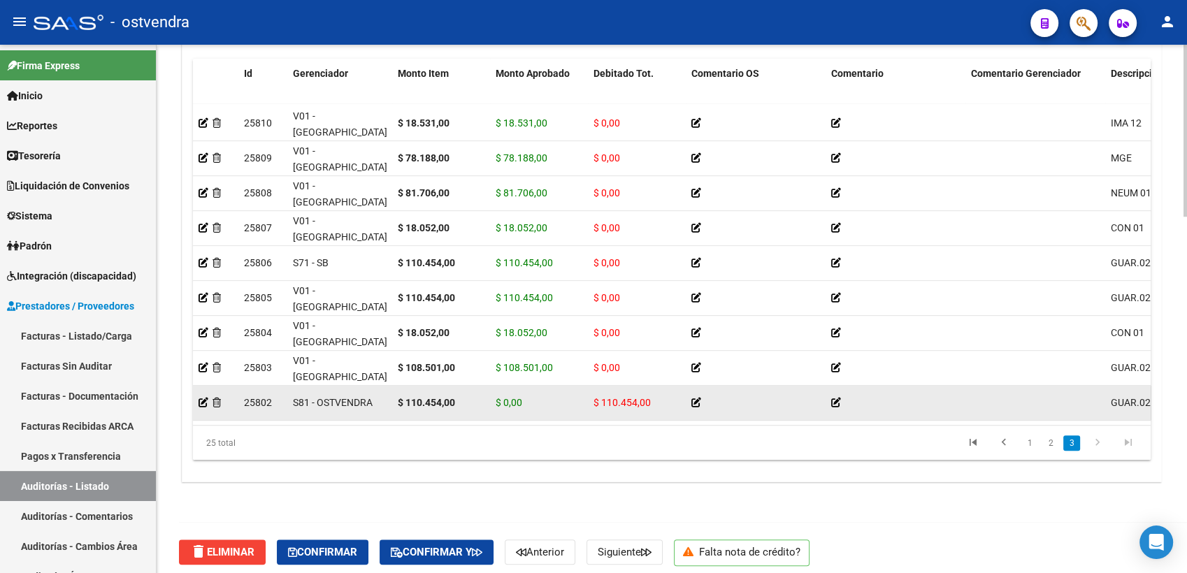
click at [696, 398] on icon at bounding box center [697, 403] width 10 height 10
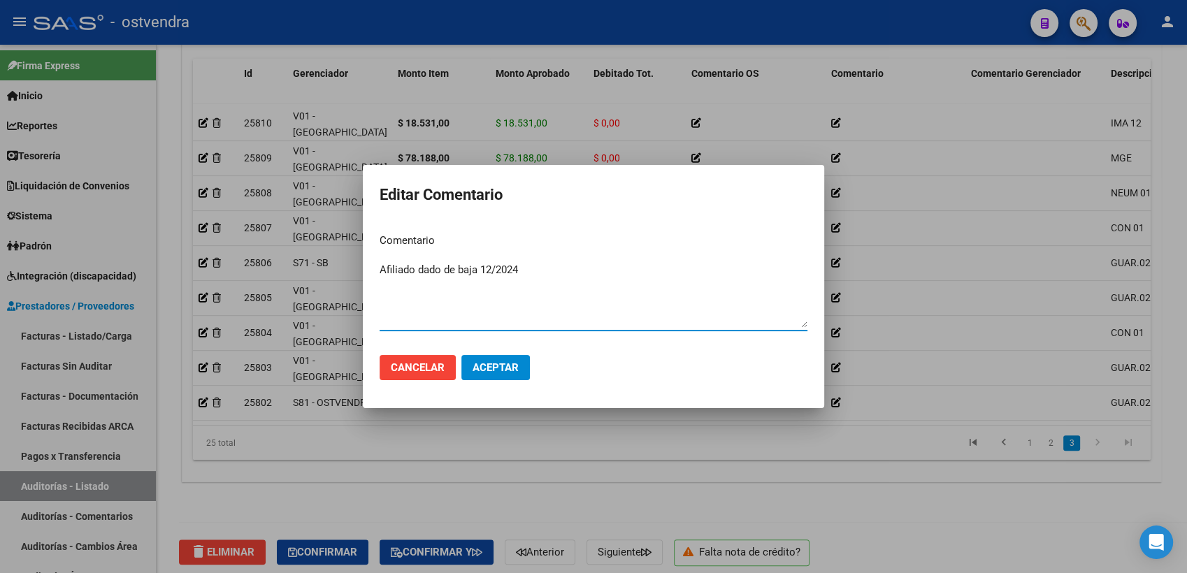
type textarea "Afiliado dado de baja 12/2024"
click at [499, 364] on span "Aceptar" at bounding box center [496, 368] width 46 height 13
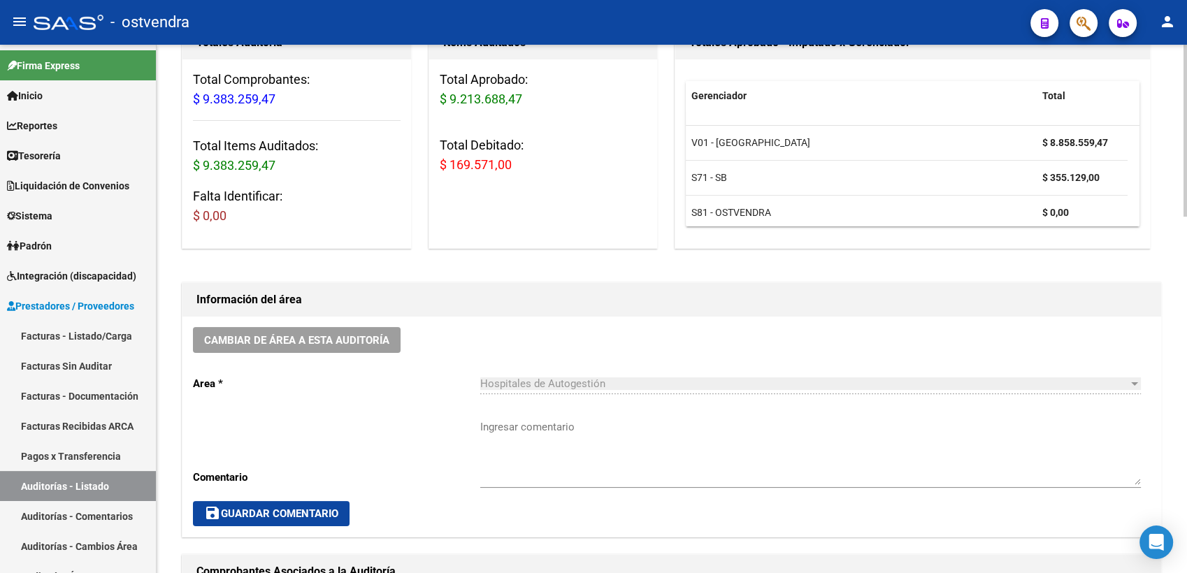
scroll to position [0, 0]
